Goal: Task Accomplishment & Management: Complete application form

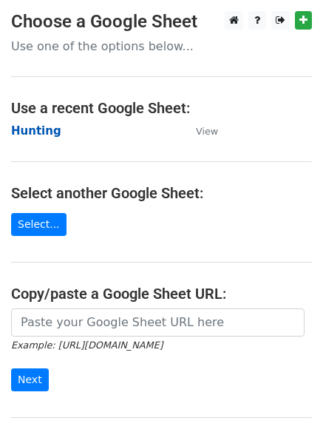
click at [29, 135] on strong "Hunting" at bounding box center [36, 130] width 50 height 13
click at [33, 131] on strong "Hunting" at bounding box center [36, 130] width 50 height 13
click at [33, 132] on strong "Hunting" at bounding box center [36, 130] width 50 height 13
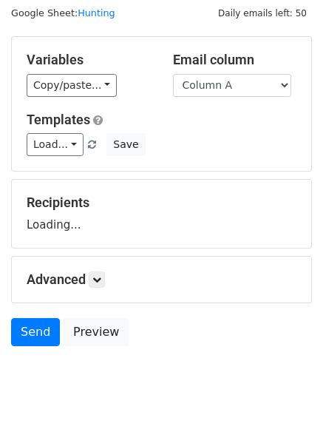
scroll to position [84, 0]
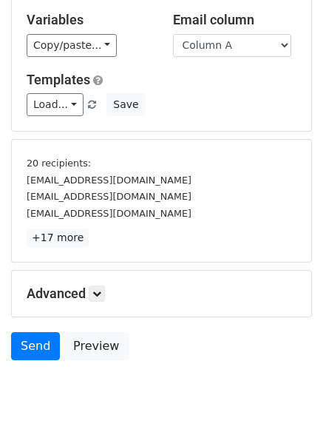
click at [106, 277] on div "Advanced Tracking Track Opens UTM Codes Track Clicks Filters Only include sprea…" at bounding box center [162, 294] width 300 height 46
click at [111, 298] on h5 "Advanced" at bounding box center [162, 294] width 270 height 16
click at [105, 294] on link at bounding box center [97, 294] width 16 height 16
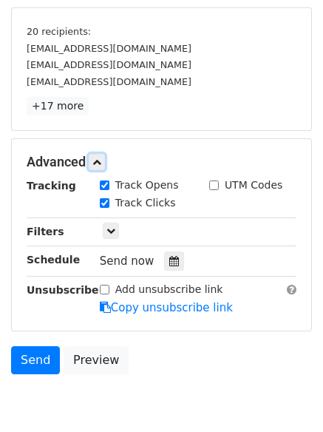
scroll to position [277, 0]
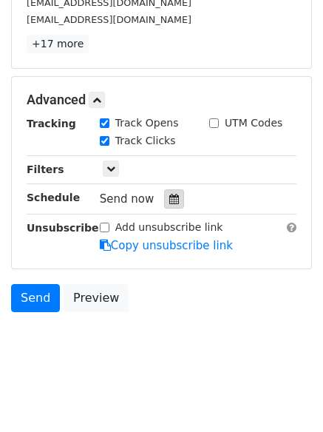
click at [169, 203] on icon at bounding box center [174, 199] width 10 height 10
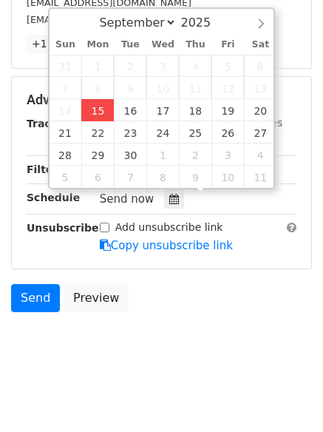
type input "2025-09-15 12:00"
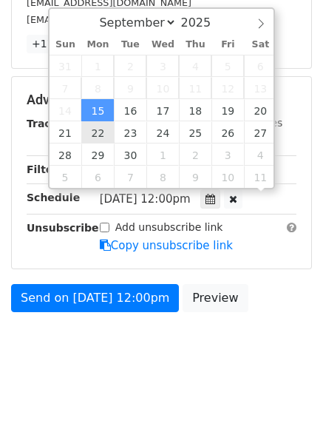
scroll to position [1, 0]
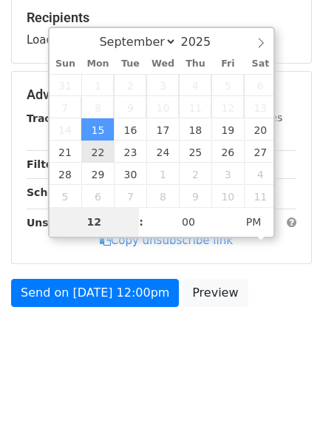
type input "4"
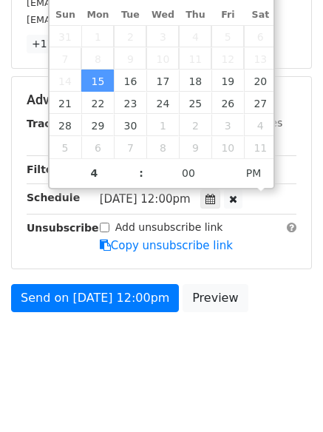
type input "2025-09-15 16:00"
click at [150, 377] on body "New Campaign Daily emails left: 50 Google Sheet: Hunting Variables Copy/paste..…" at bounding box center [161, 56] width 323 height 645
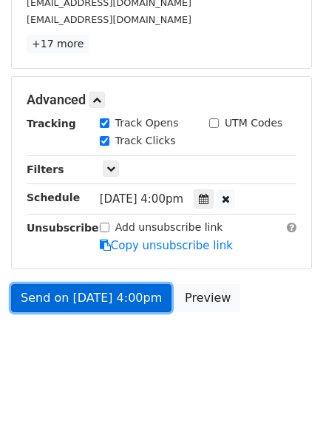
click at [101, 298] on link "Send on Sep 15 at 4:00pm" at bounding box center [91, 298] width 161 height 28
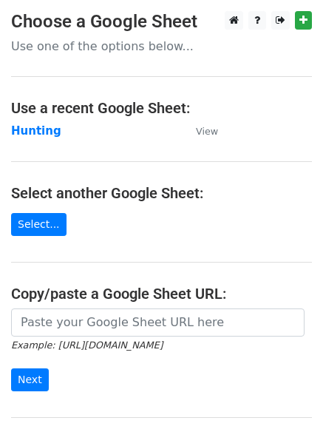
click at [174, 203] on main "Choose a Google Sheet Use one of the options below... Use a recent Google Sheet…" at bounding box center [161, 241] width 323 height 460
click at [38, 130] on strong "Hunting" at bounding box center [36, 130] width 50 height 13
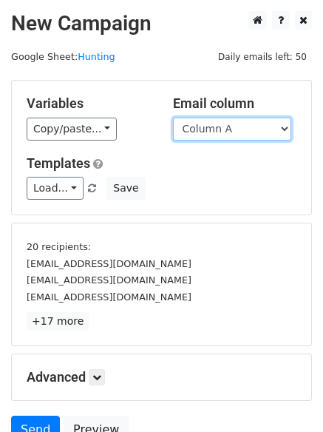
click at [236, 125] on select "Column A Column B Column C Column D Column E Column F" at bounding box center [232, 129] width 118 height 23
select select "Column B"
click at [173, 118] on select "Column A Column B Column C Column D Column E Column F" at bounding box center [232, 129] width 118 height 23
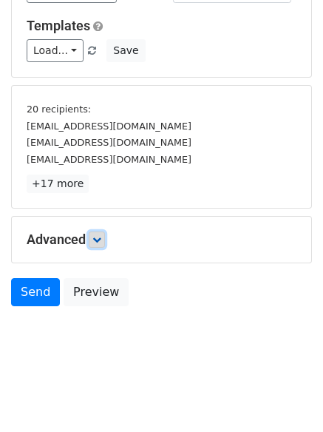
click at [101, 237] on icon at bounding box center [96, 239] width 9 height 9
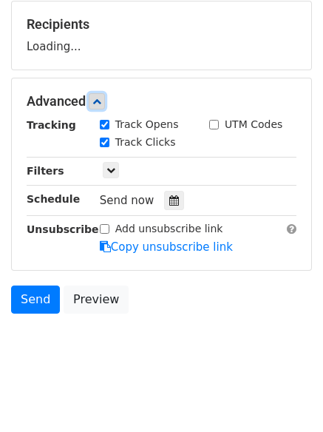
scroll to position [226, 0]
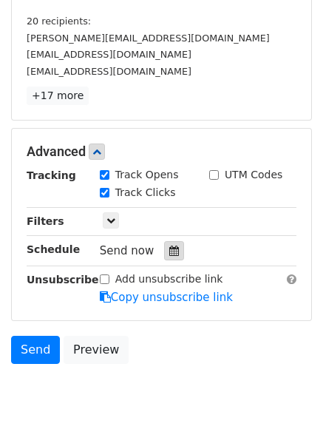
click at [165, 246] on div at bounding box center [174, 250] width 20 height 19
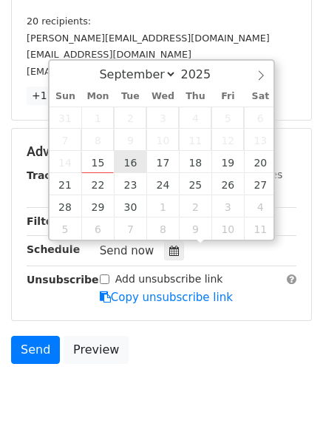
type input "2025-09-16 12:00"
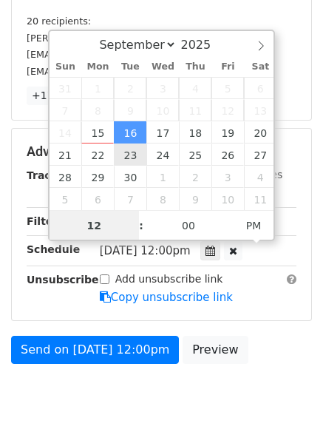
scroll to position [1, 0]
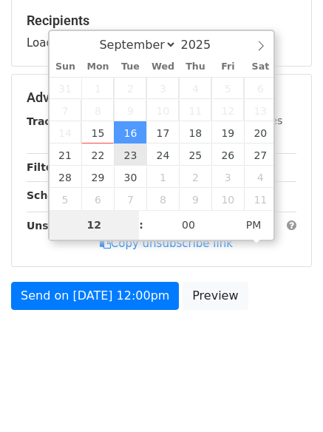
type input "5"
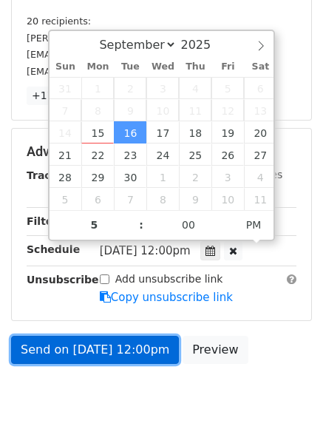
type input "2025-09-16 17:00"
click at [129, 347] on link "Send on Sep 16 at 12:00pm" at bounding box center [95, 350] width 168 height 28
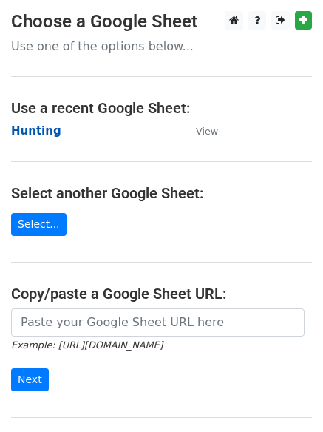
click at [29, 134] on strong "Hunting" at bounding box center [36, 130] width 50 height 13
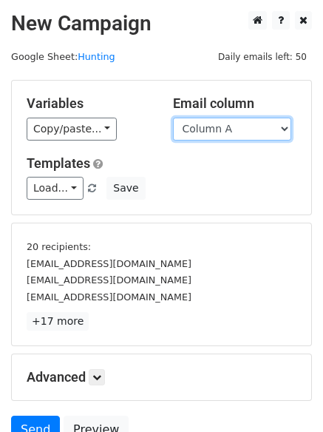
click at [219, 129] on select "Column A Column B Column C Column D Column E Column F" at bounding box center [232, 129] width 118 height 23
select select "Column C"
click at [173, 118] on select "Column A Column B Column C Column D Column E Column F" at bounding box center [232, 129] width 118 height 23
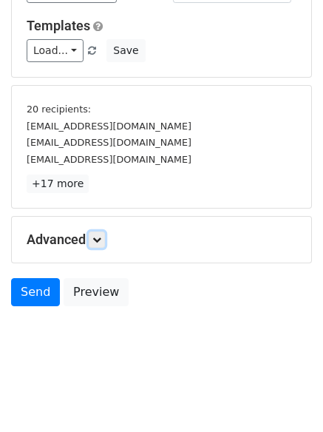
click at [105, 242] on link at bounding box center [97, 240] width 16 height 16
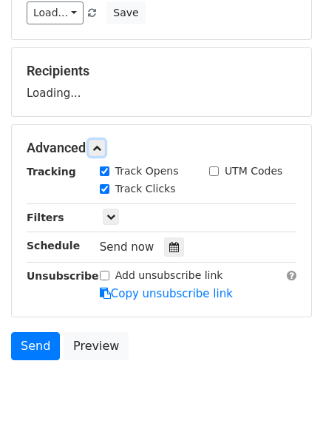
scroll to position [218, 0]
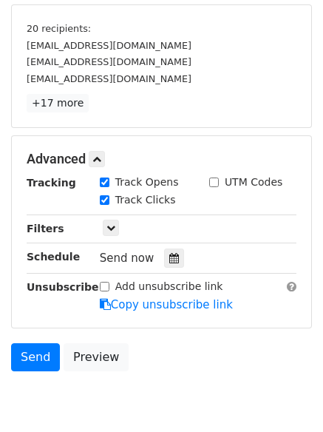
click at [164, 249] on div "Send now" at bounding box center [187, 259] width 174 height 20
click at [169, 257] on icon at bounding box center [174, 258] width 10 height 10
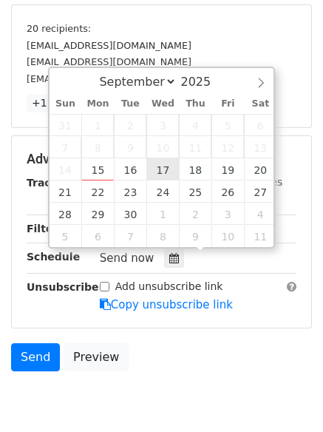
type input "2025-09-17 12:00"
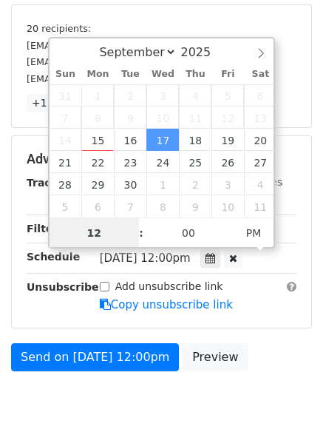
scroll to position [1, 0]
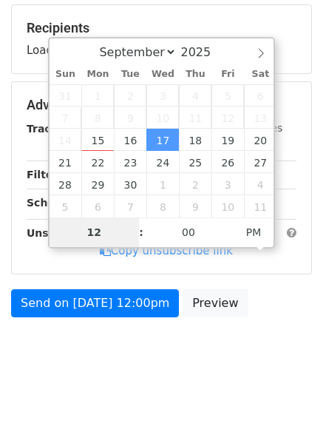
type input "6"
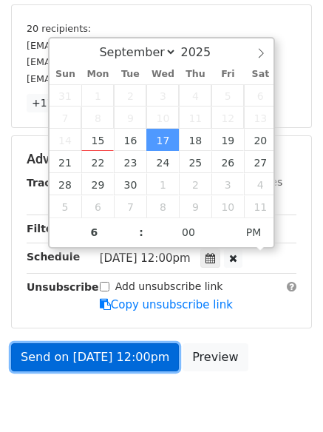
type input "2025-09-17 18:00"
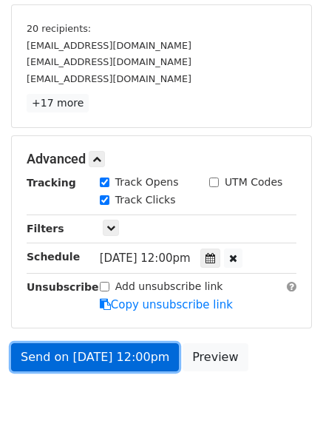
click at [106, 351] on link "Send on Sep 17 at 12:00pm" at bounding box center [95, 357] width 168 height 28
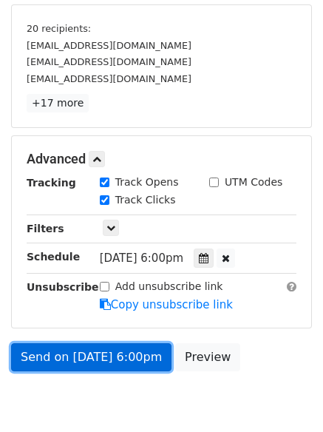
click at [102, 356] on link "Send on Sep 17 at 6:00pm" at bounding box center [91, 357] width 161 height 28
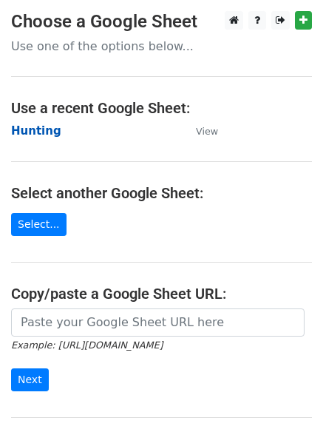
click at [30, 133] on strong "Hunting" at bounding box center [36, 130] width 50 height 13
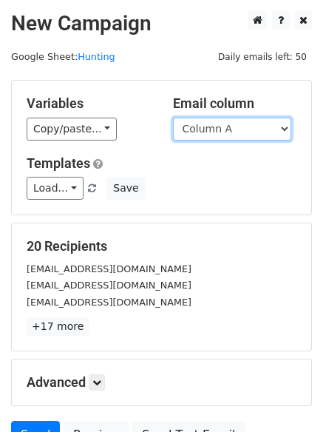
drag, startPoint x: 0, startPoint y: 0, endPoint x: 227, endPoint y: 131, distance: 262.2
click at [227, 131] on select "Column A Column B Column C Column D Column E Column F" at bounding box center [232, 129] width 118 height 23
select select "Column D"
click at [173, 118] on select "Column A Column B Column C Column D Column E Column F" at bounding box center [232, 129] width 118 height 23
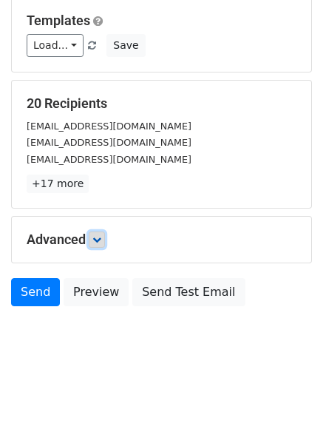
click at [94, 235] on link at bounding box center [97, 240] width 16 height 16
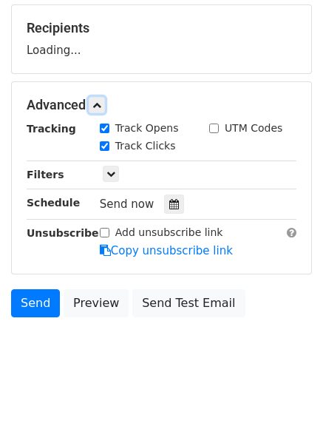
scroll to position [229, 0]
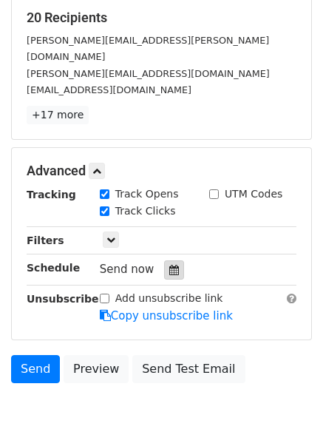
click at [169, 265] on icon at bounding box center [174, 270] width 10 height 10
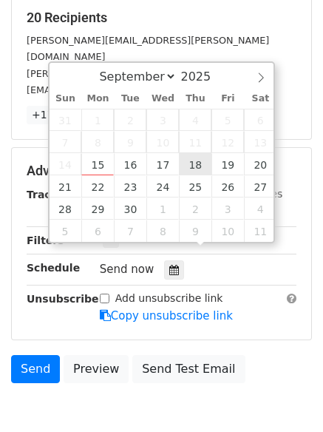
type input "2025-09-18 12:00"
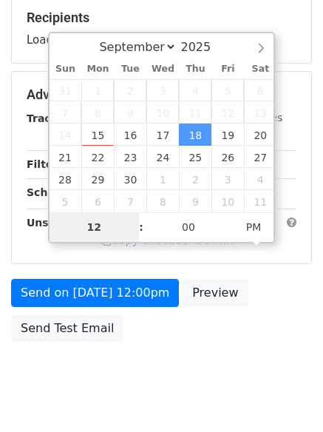
type input "7"
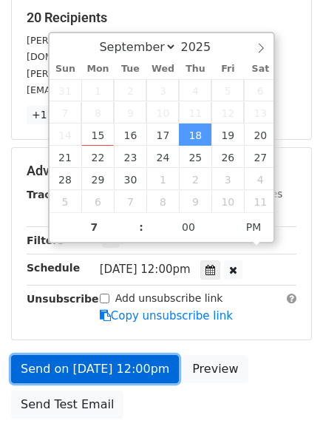
type input "2025-09-18 19:00"
click at [117, 355] on link "Send on Sep 18 at 12:00pm" at bounding box center [95, 369] width 168 height 28
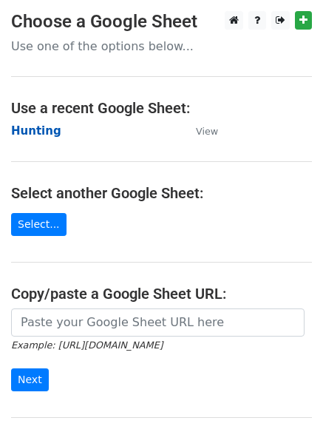
click at [24, 132] on strong "Hunting" at bounding box center [36, 130] width 50 height 13
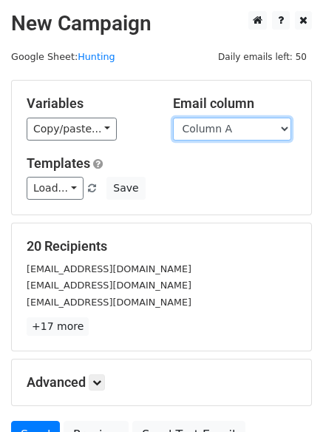
drag, startPoint x: 0, startPoint y: 0, endPoint x: 218, endPoint y: 136, distance: 257.3
click at [218, 136] on select "Column A Column B Column C Column D Column E Column F" at bounding box center [232, 129] width 118 height 23
select select "Column E"
click at [173, 118] on select "Column A Column B Column C Column D Column E Column F" at bounding box center [232, 129] width 118 height 23
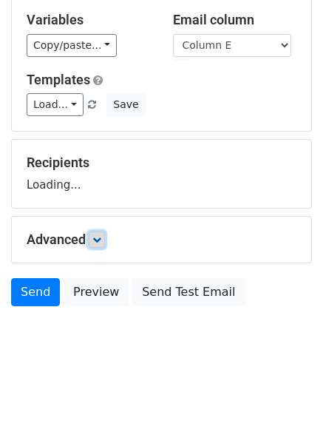
click at [94, 243] on link at bounding box center [97, 240] width 16 height 16
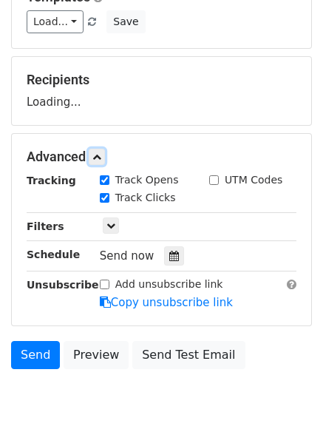
scroll to position [229, 0]
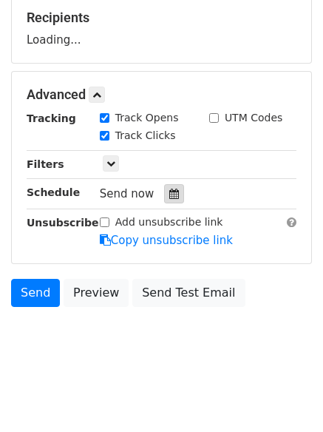
click at [169, 191] on icon at bounding box center [174, 194] width 10 height 10
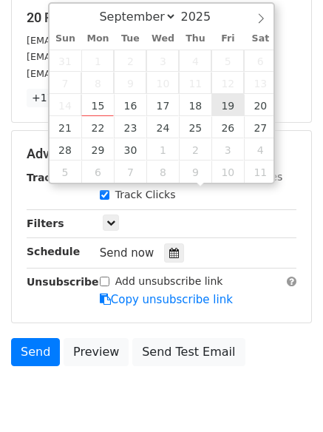
type input "2025-09-19 12:00"
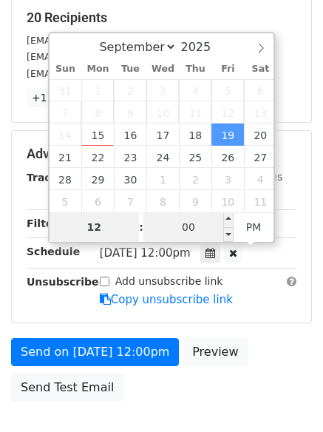
type input "8"
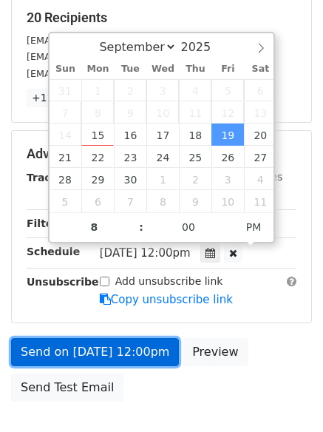
type input "2025-09-19 20:00"
click at [98, 351] on link "Send on Sep 19 at 12:00pm" at bounding box center [95, 352] width 168 height 28
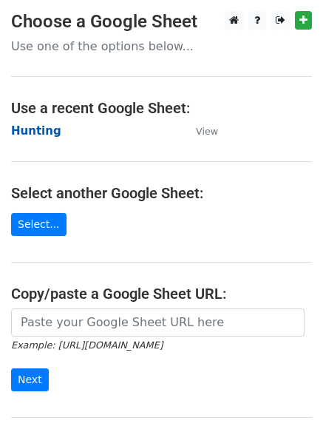
click at [30, 130] on strong "Hunting" at bounding box center [36, 130] width 50 height 13
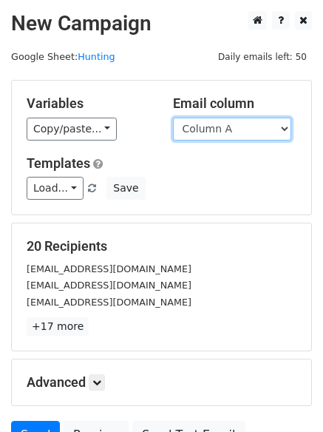
click at [216, 130] on select "Column A Column B Column C Column D Column E Column F" at bounding box center [232, 129] width 118 height 23
select select "Column F"
click at [173, 118] on select "Column A Column B Column C Column D Column E Column F" at bounding box center [232, 129] width 118 height 23
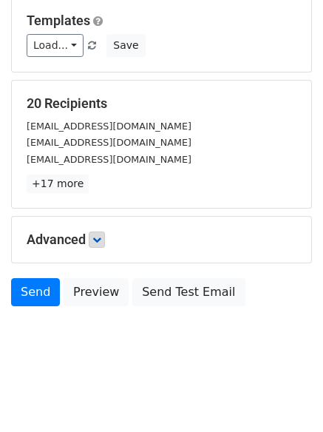
click at [95, 248] on div "Advanced Tracking Track Opens UTM Codes Track Clicks Filters Only include sprea…" at bounding box center [162, 240] width 300 height 46
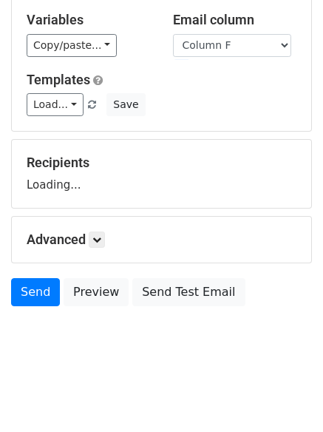
scroll to position [84, 0]
click at [99, 240] on icon at bounding box center [96, 239] width 9 height 9
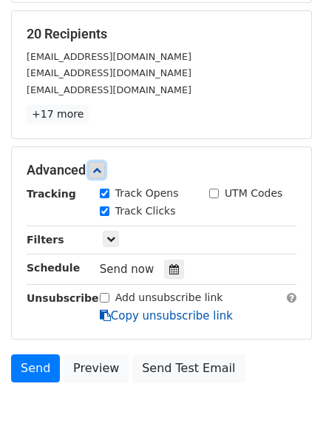
scroll to position [286, 0]
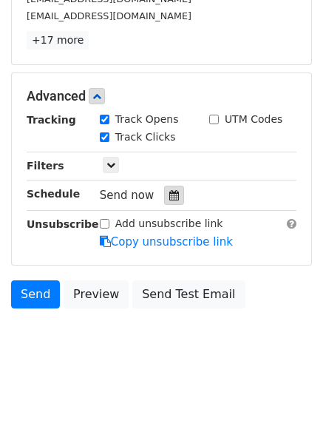
click at [169, 194] on icon at bounding box center [174, 195] width 10 height 10
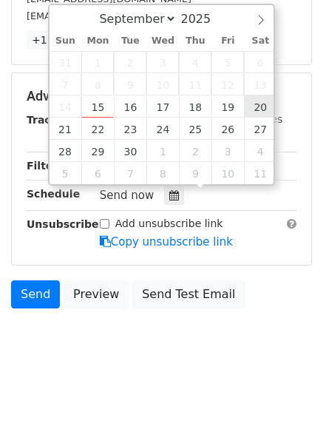
type input "2025-09-20 12:00"
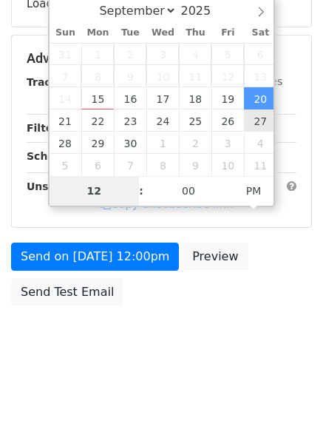
scroll to position [264, 0]
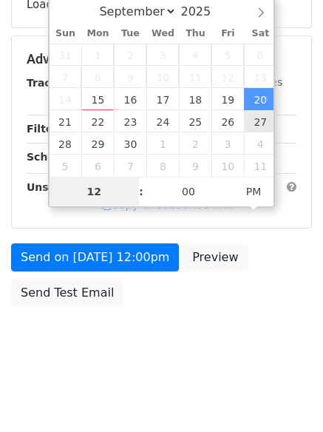
type input "9"
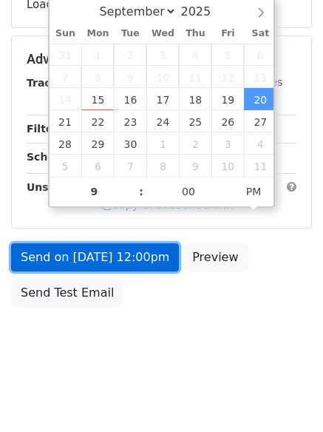
type input "2025-09-20 21:00"
click at [86, 249] on form "Variables Copy/paste... {{Column A}} {{Column B}} {{Column C}} {{Column D}} {{C…" at bounding box center [161, 65] width 301 height 499
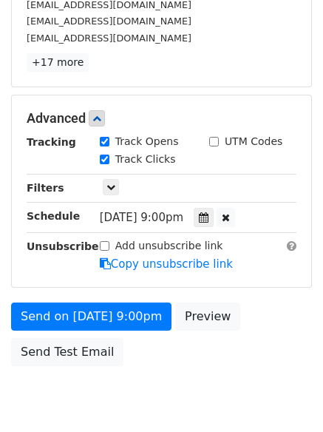
click at [95, 333] on body "New Campaign Daily emails left: 50 Google Sheet: Hunting Variables Copy/paste..…" at bounding box center [161, 90] width 323 height 686
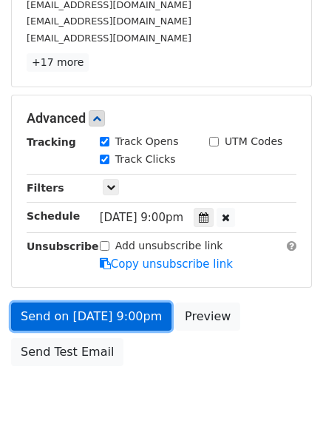
click at [90, 307] on link "Send on Sep 20 at 9:00pm" at bounding box center [91, 317] width 161 height 28
